Goal: Check status: Check status

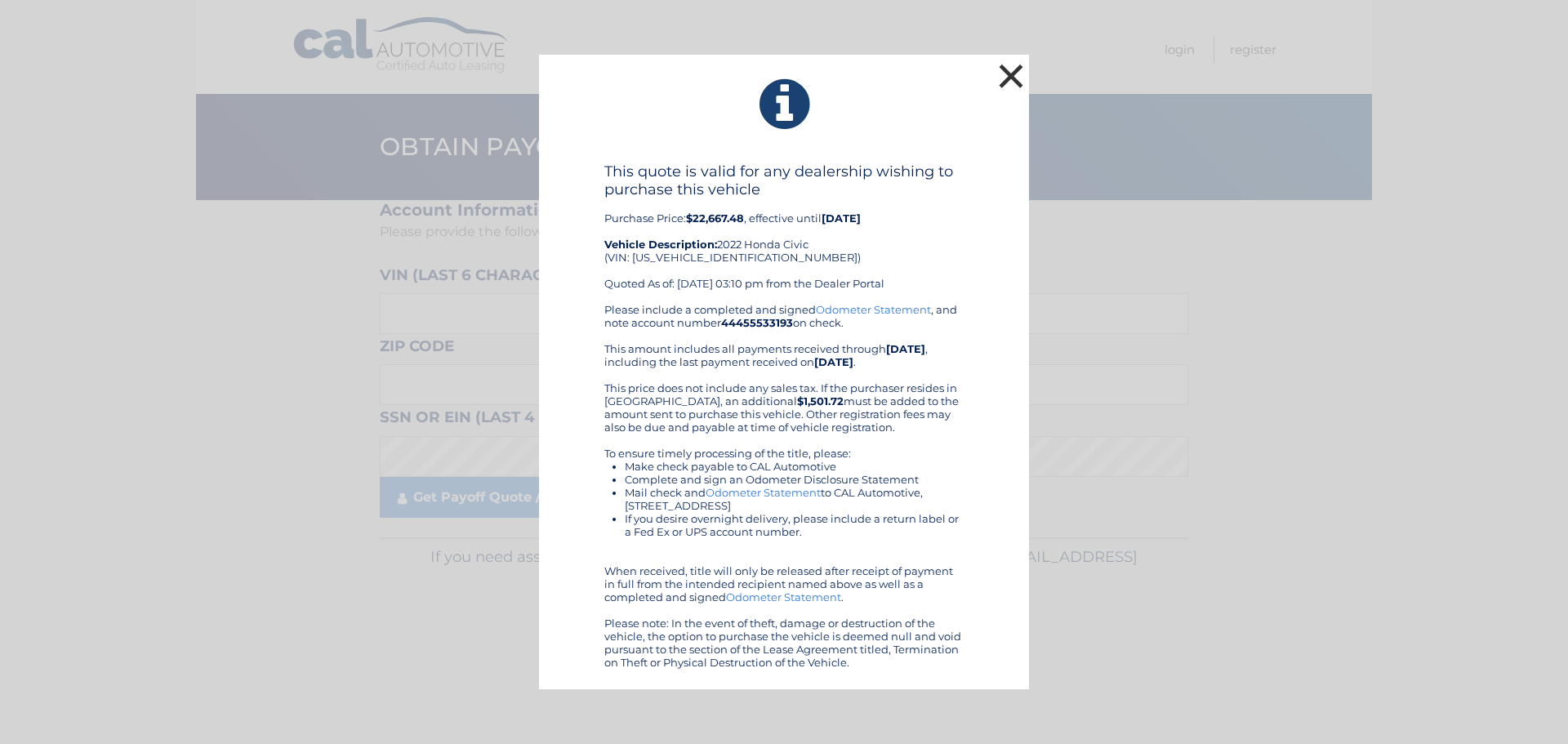
click at [1004, 82] on button "×" at bounding box center [1011, 76] width 33 height 33
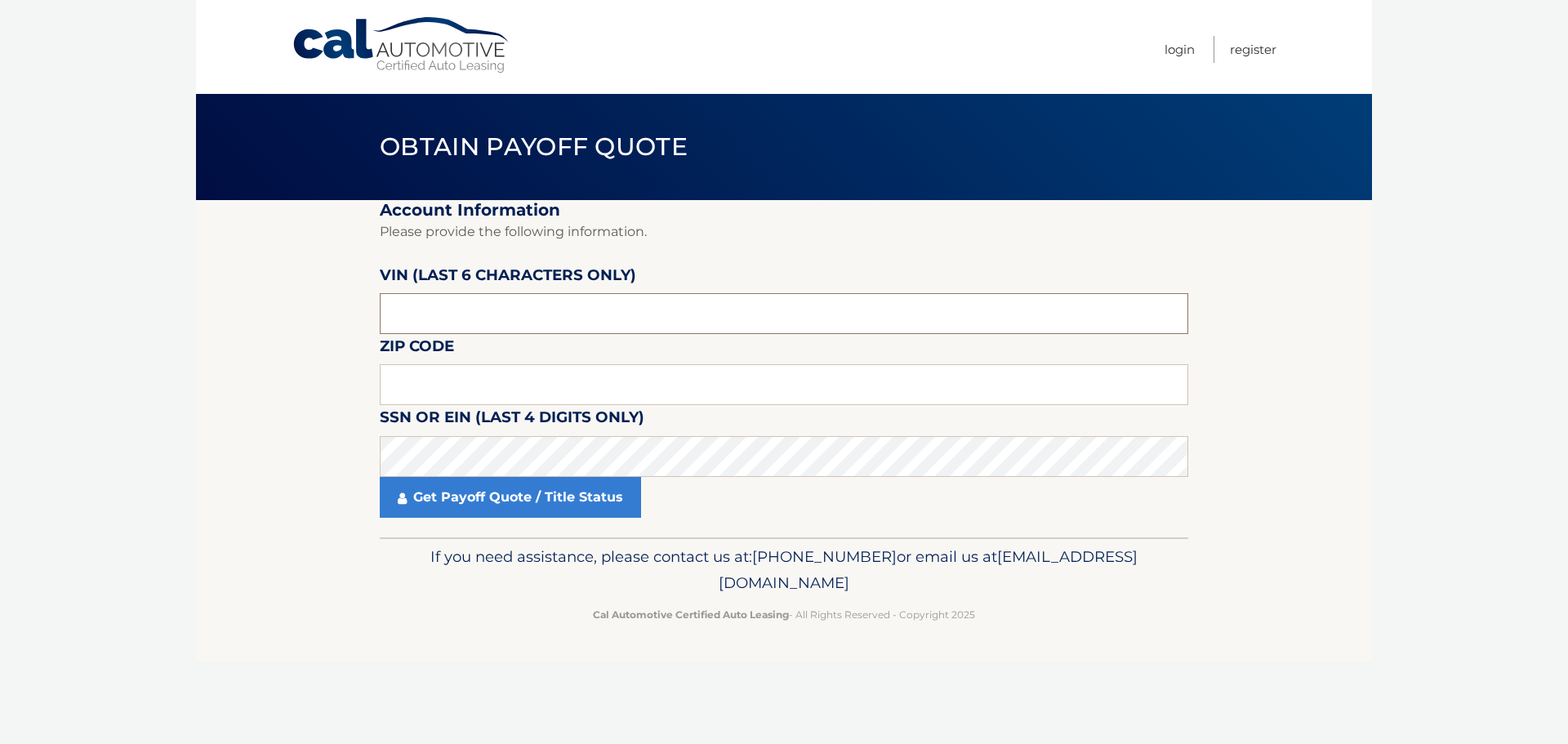
click at [536, 321] on input "text" at bounding box center [783, 313] width 808 height 41
click at [523, 307] on input "text" at bounding box center [783, 313] width 808 height 41
type input "002314"
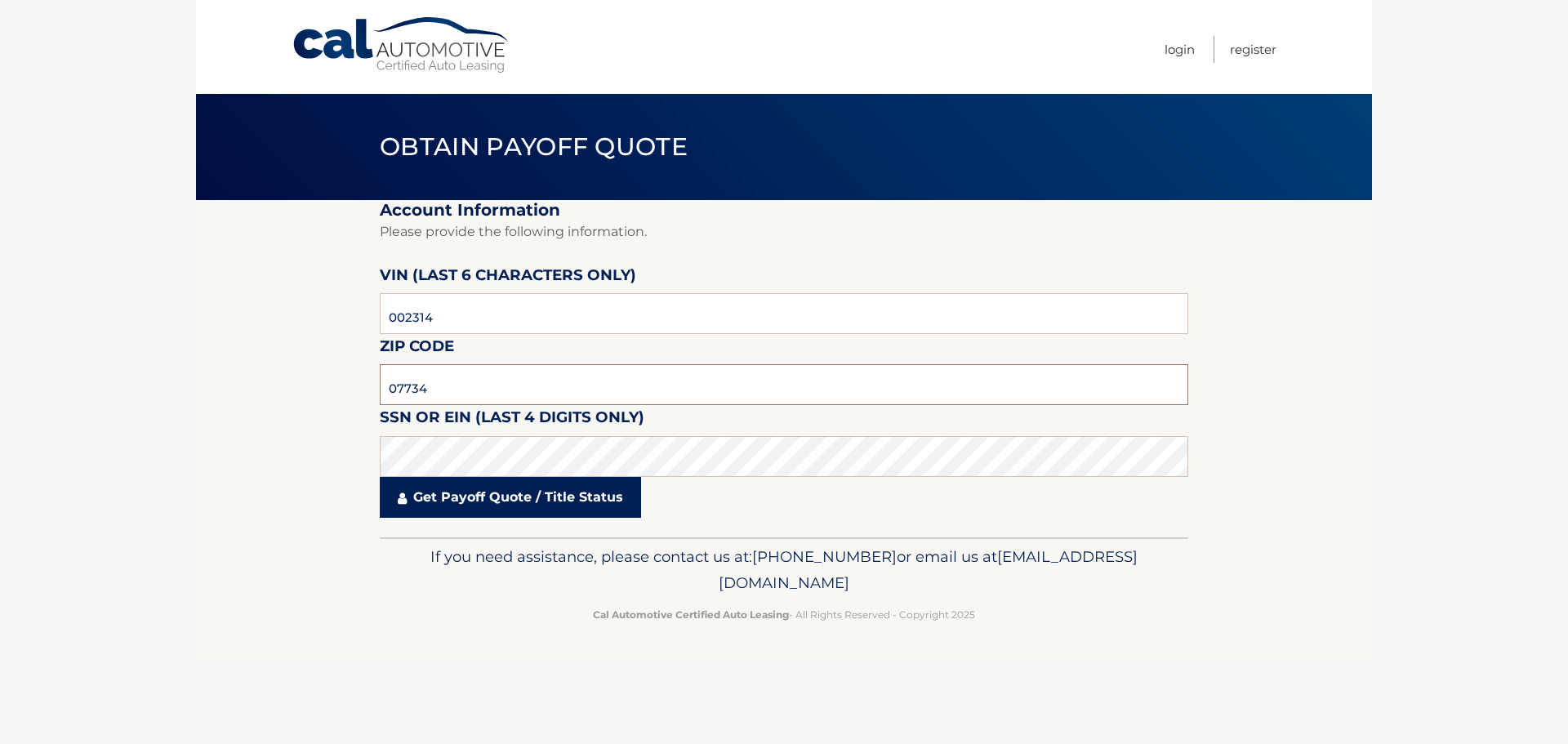
type input "07734"
click at [521, 504] on link "Get Payoff Quote / Title Status" at bounding box center [510, 497] width 261 height 41
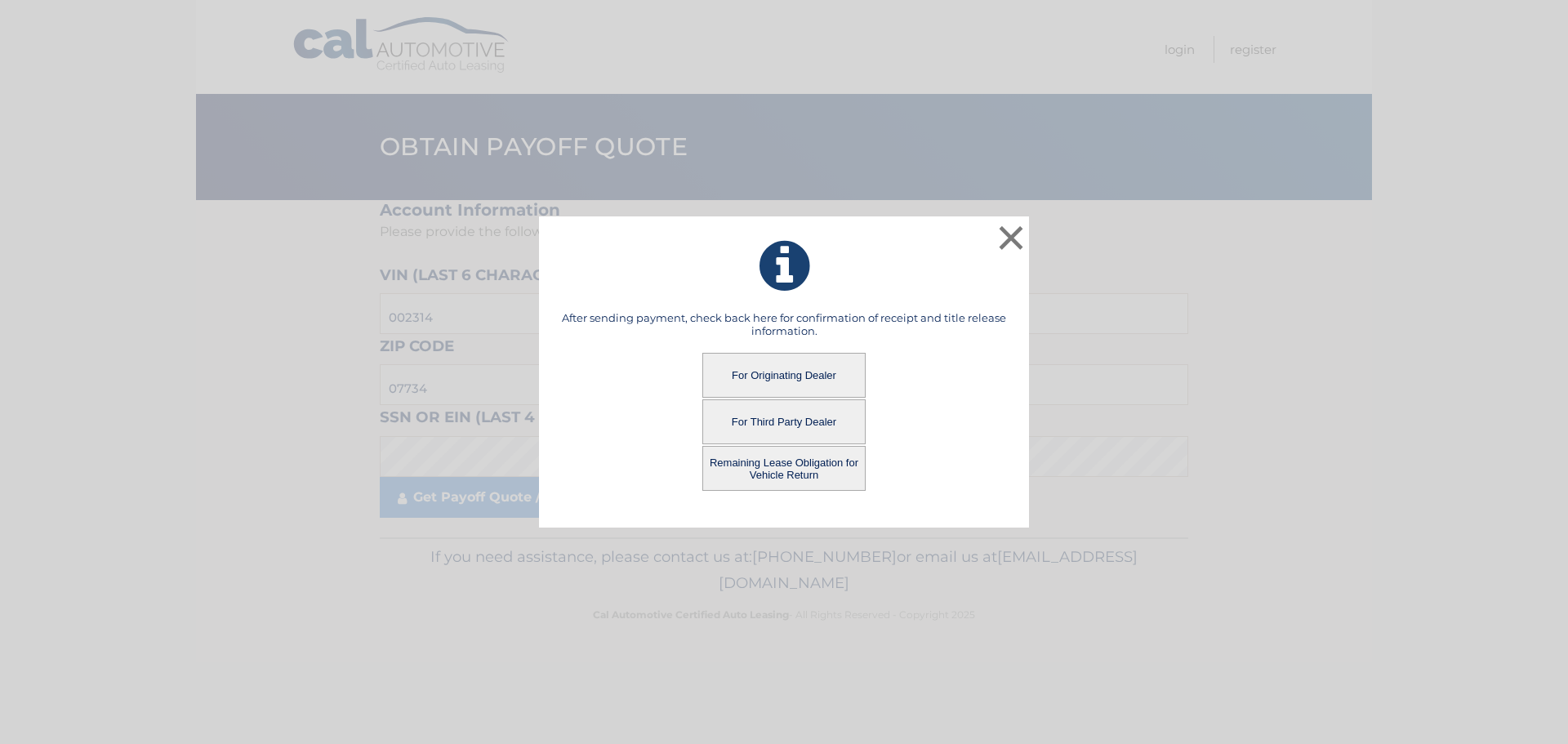
click at [763, 373] on button "For Originating Dealer" at bounding box center [784, 375] width 163 height 44
click at [803, 372] on button "For Originating Dealer" at bounding box center [784, 375] width 163 height 44
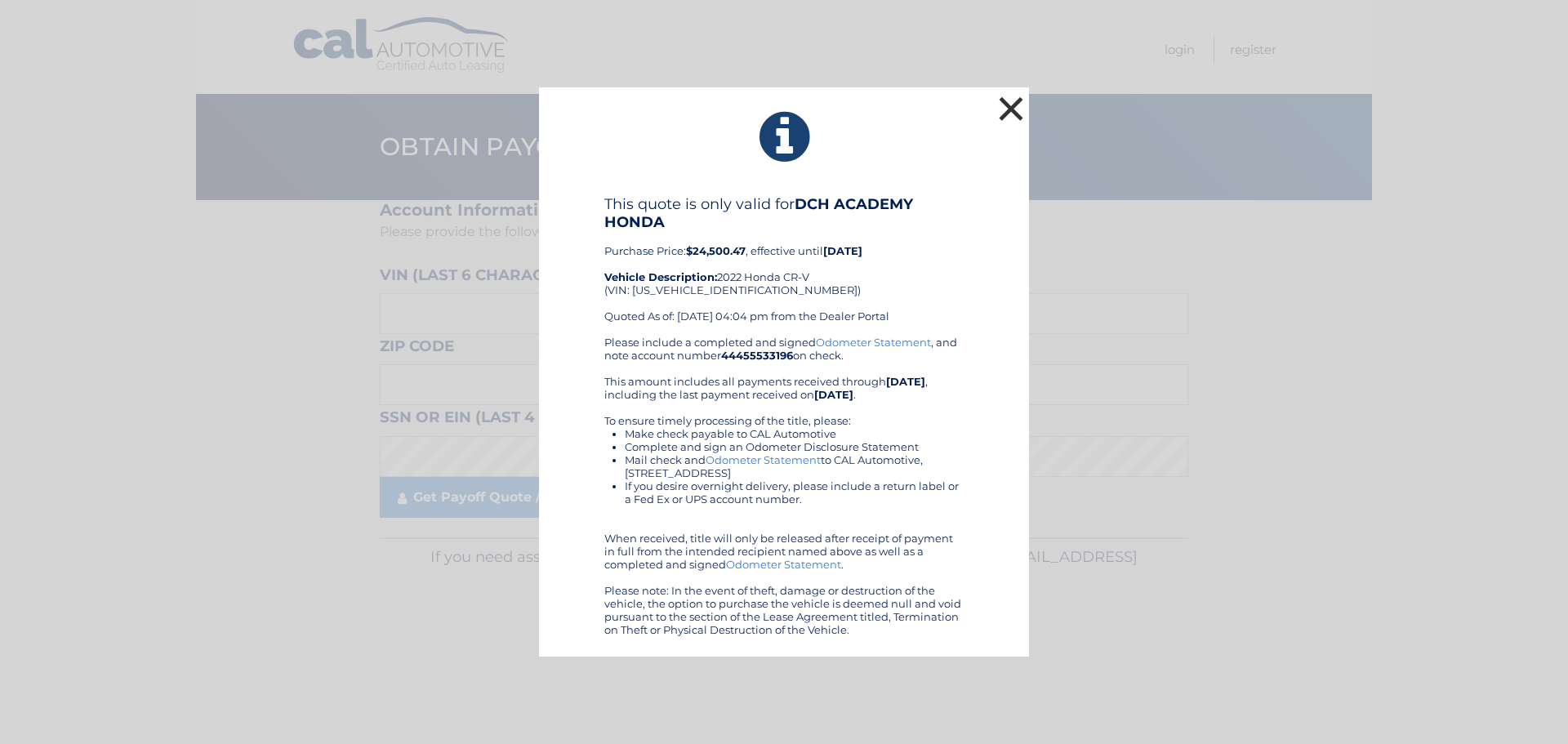
click at [1009, 113] on button "×" at bounding box center [1011, 109] width 33 height 33
